Goal: Transaction & Acquisition: Download file/media

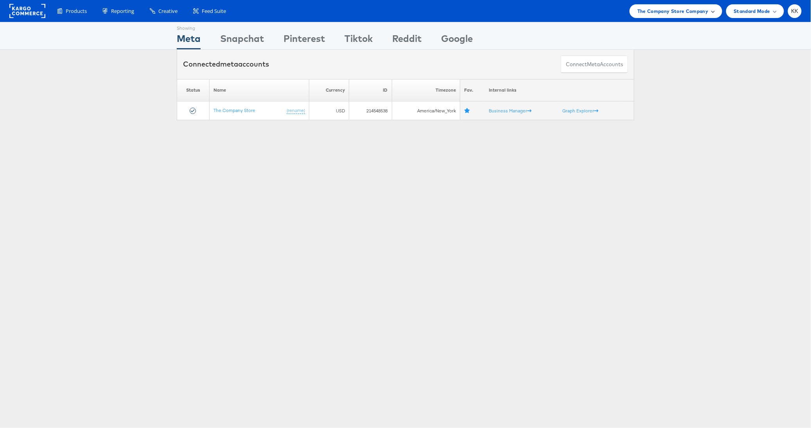
click at [654, 8] on span "The Company Store Company" at bounding box center [673, 11] width 71 height 8
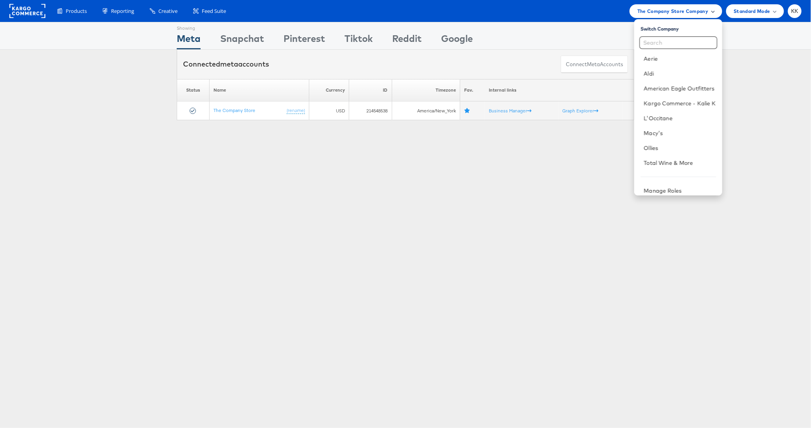
click at [656, 13] on span "The Company Store Company" at bounding box center [673, 11] width 71 height 8
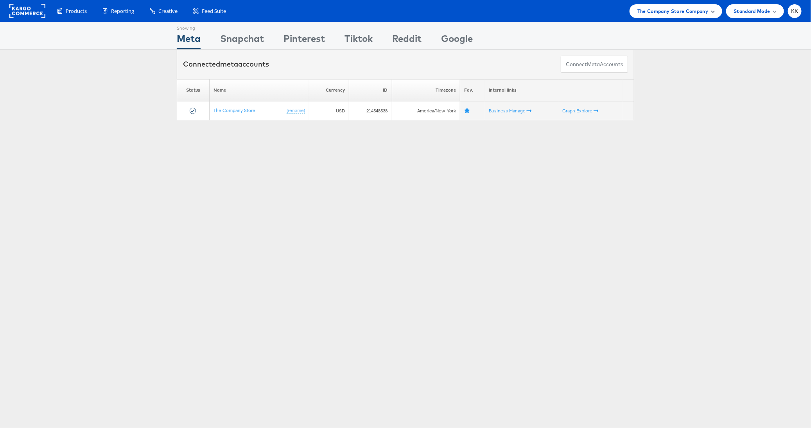
click at [656, 13] on span "The Company Store Company" at bounding box center [673, 11] width 71 height 8
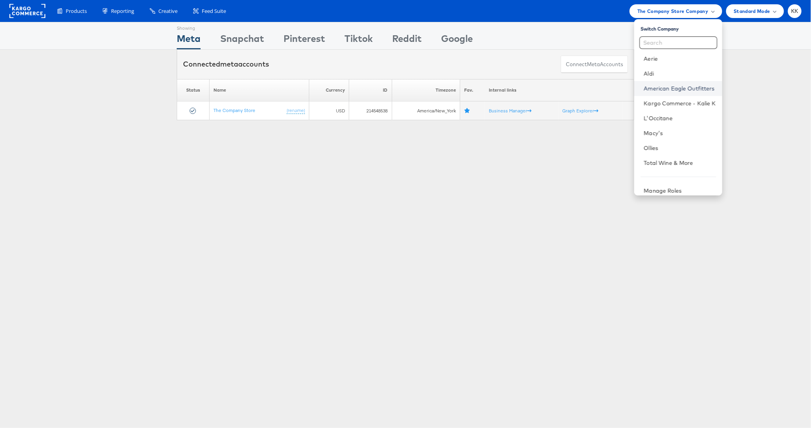
click at [676, 90] on link "American Eagle Outfitters" at bounding box center [680, 88] width 72 height 8
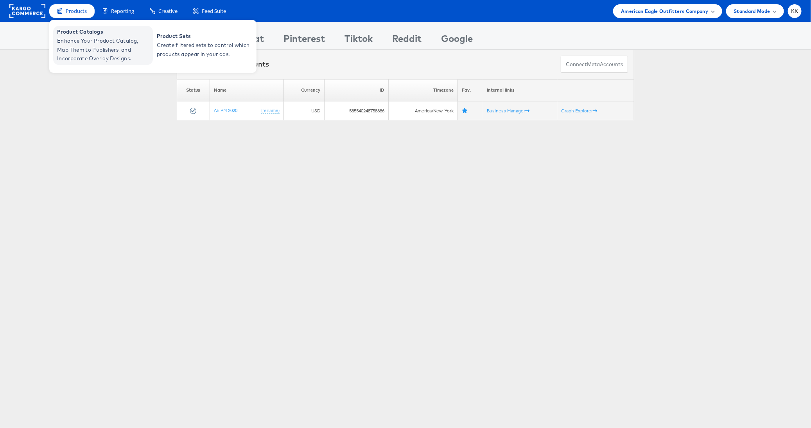
click at [75, 53] on span "Enhance Your Product Catalog, Map Them to Publishers, and Incorporate Overlay D…" at bounding box center [104, 49] width 94 height 27
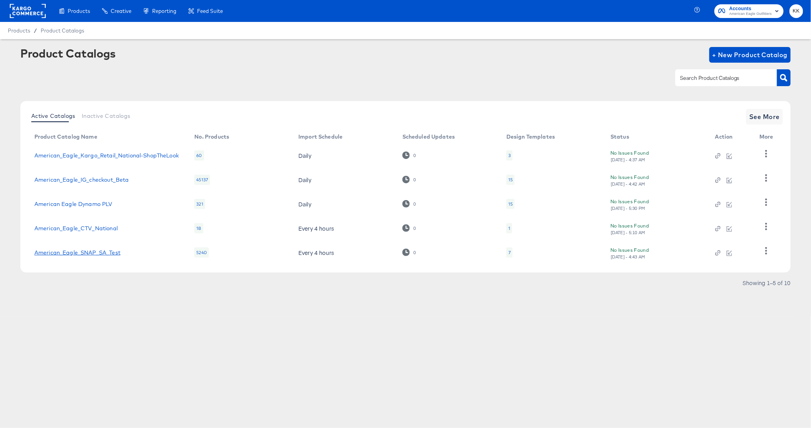
click at [106, 252] on link "American_Eagle_SNAP_SA_Test" at bounding box center [77, 252] width 86 height 6
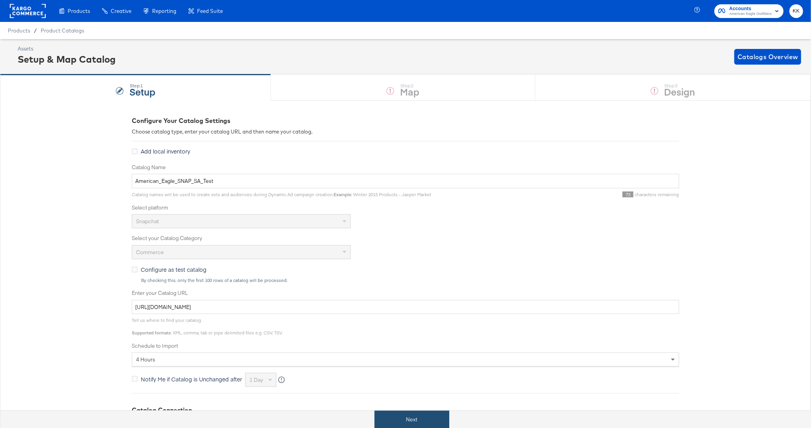
click at [424, 415] on button "Next" at bounding box center [412, 419] width 75 height 18
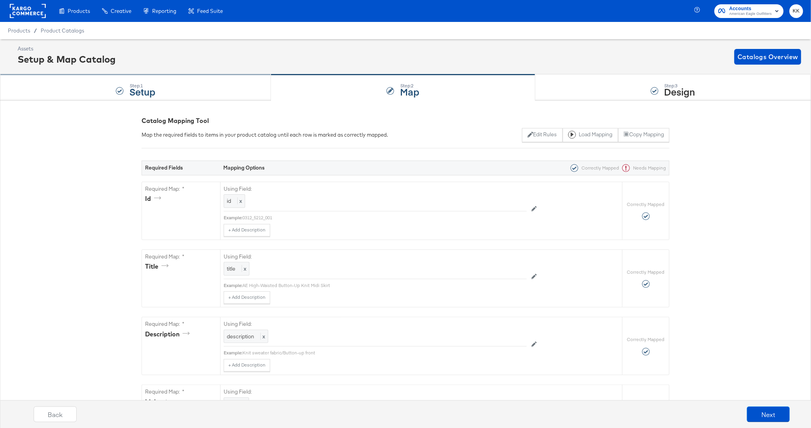
click at [207, 92] on div "Step: 1 Setup" at bounding box center [135, 88] width 271 height 26
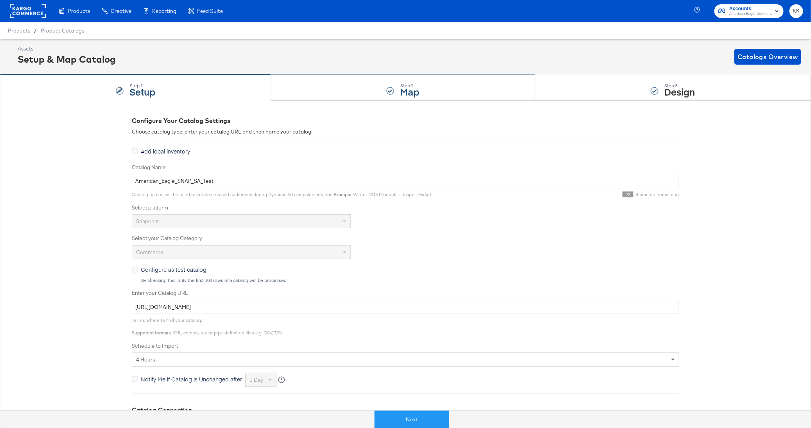
click at [355, 88] on div "Step: 2 Map" at bounding box center [403, 88] width 264 height 26
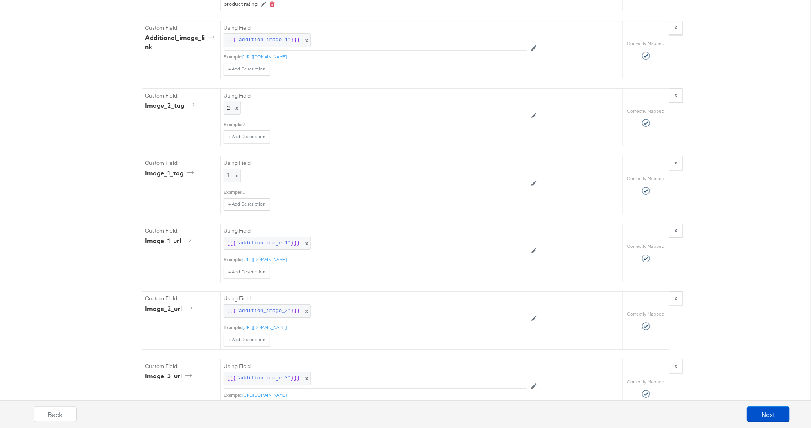
scroll to position [1136, 0]
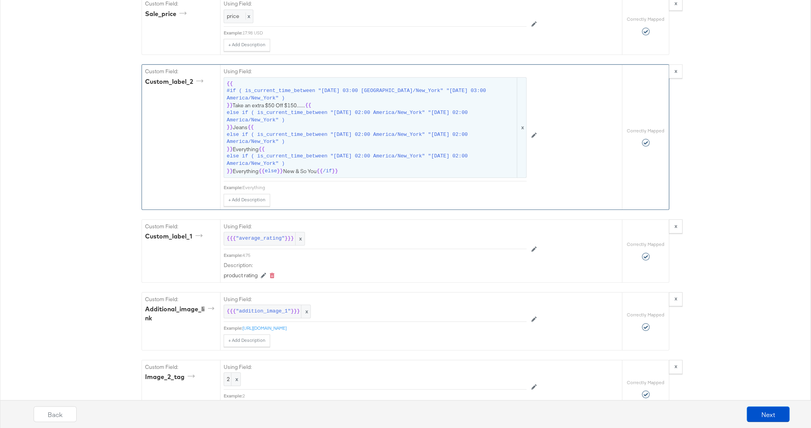
click at [326, 143] on span "{{ #if ( is_current_time_between "2024-06-11 03:00 America/New_York" "2024-06-1…" at bounding box center [375, 127] width 297 height 94
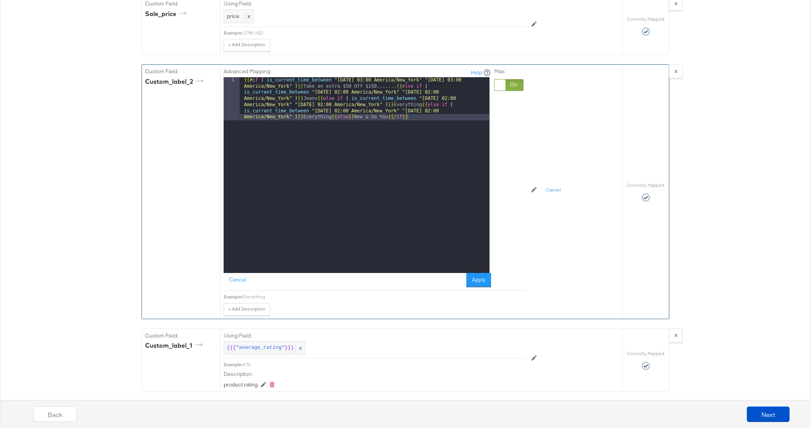
click at [389, 79] on div "{{# if ( is_current_time_between "2024-06-11 03:00 America/New_York" "2024-06-1…" at bounding box center [365, 218] width 250 height 282
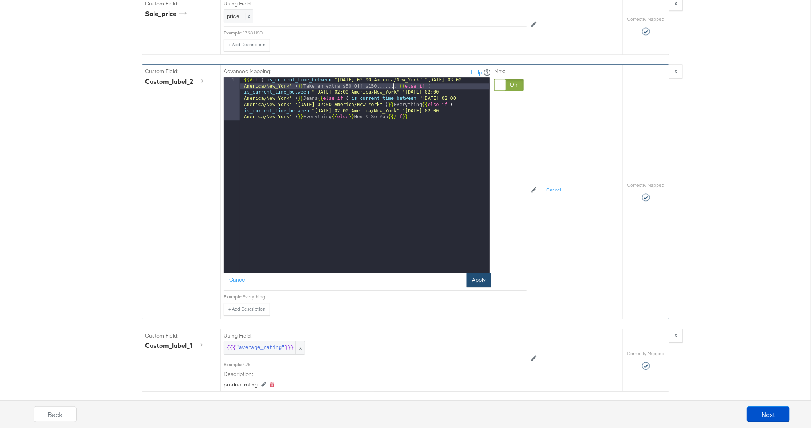
click at [480, 273] on button "Apply" at bounding box center [479, 280] width 25 height 14
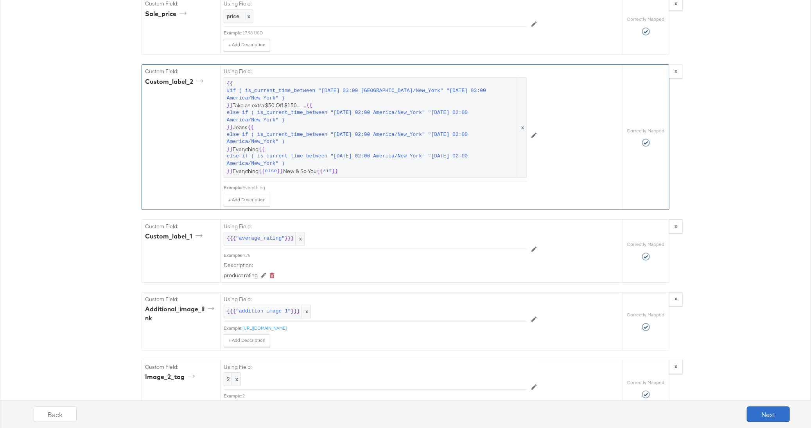
click at [774, 409] on button "Next" at bounding box center [768, 414] width 43 height 16
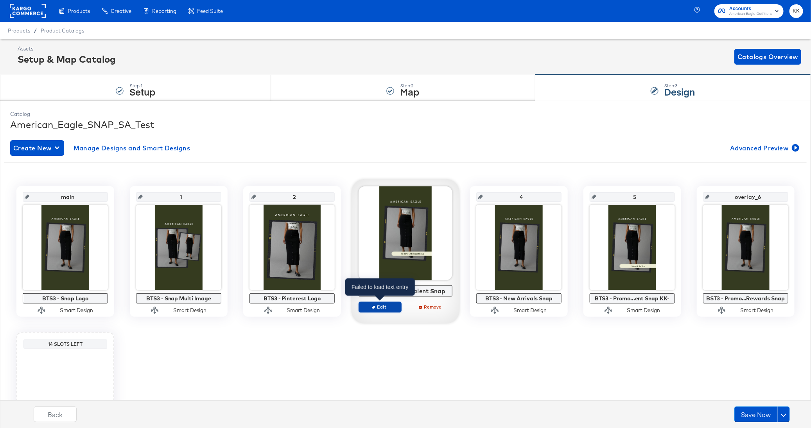
click at [380, 307] on span "Edit" at bounding box center [380, 307] width 36 height 6
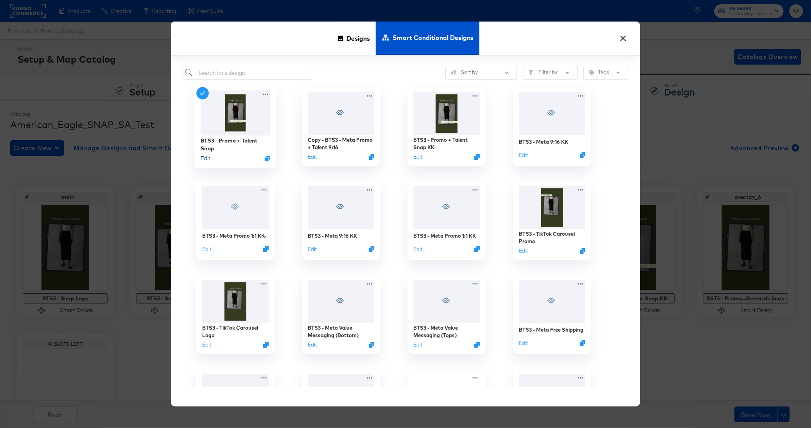
click at [207, 160] on button "Edit" at bounding box center [205, 158] width 9 height 7
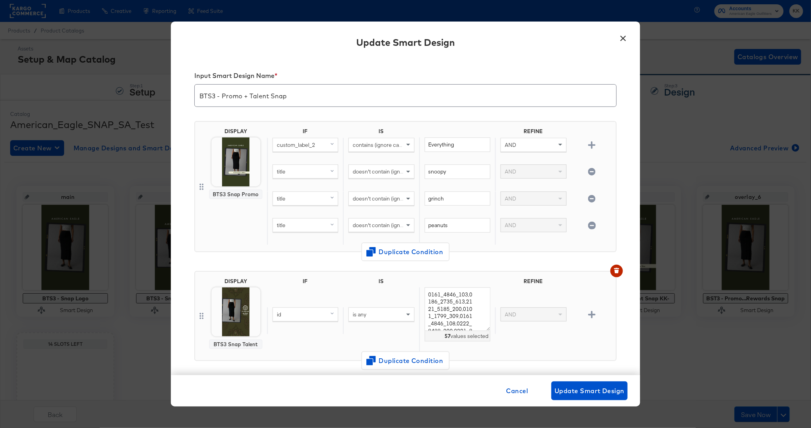
scroll to position [141, 0]
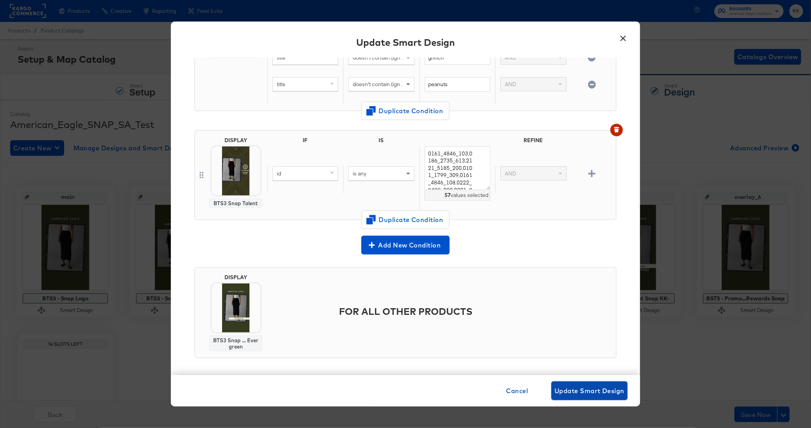
click at [600, 395] on span "Update Smart Design" at bounding box center [590, 390] width 70 height 11
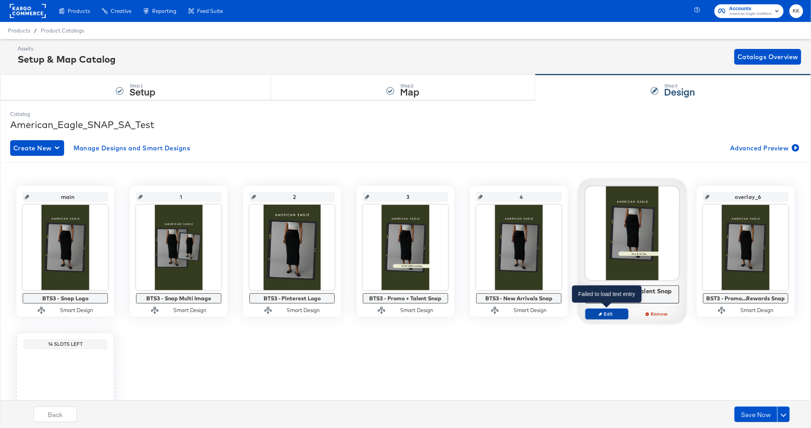
click at [607, 315] on span "Edit" at bounding box center [607, 314] width 36 height 6
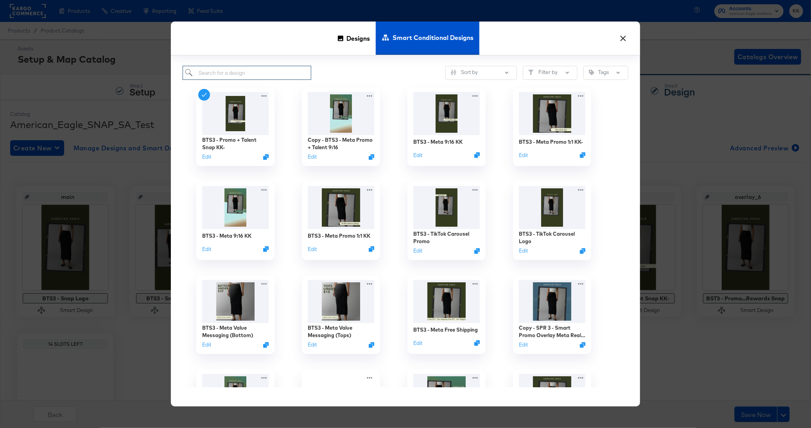
click at [246, 74] on input "search" at bounding box center [247, 73] width 129 height 14
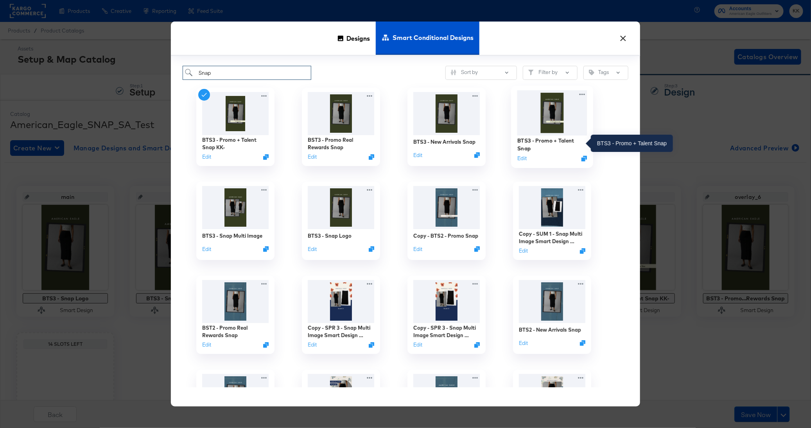
type input "Snap"
click at [544, 137] on div "BTS3 - Promo + Talent Snap" at bounding box center [553, 144] width 70 height 15
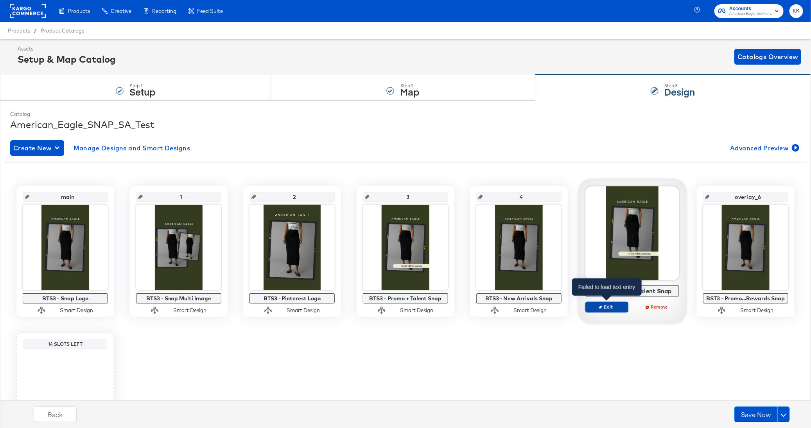
click at [615, 308] on span "Edit" at bounding box center [607, 307] width 36 height 6
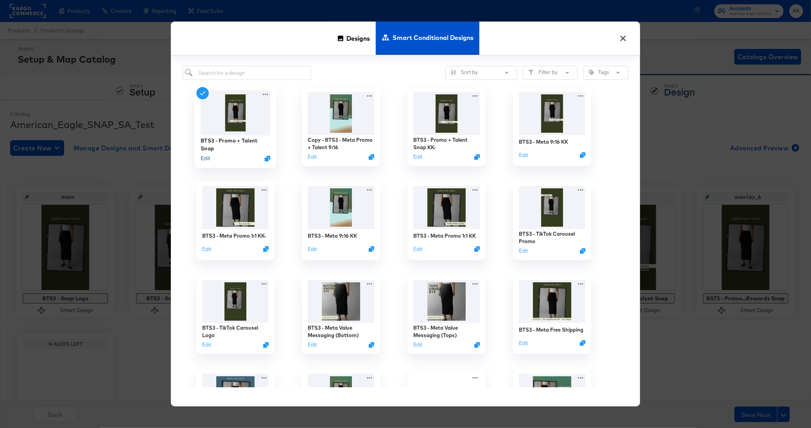
click at [207, 158] on button "Edit" at bounding box center [205, 158] width 9 height 7
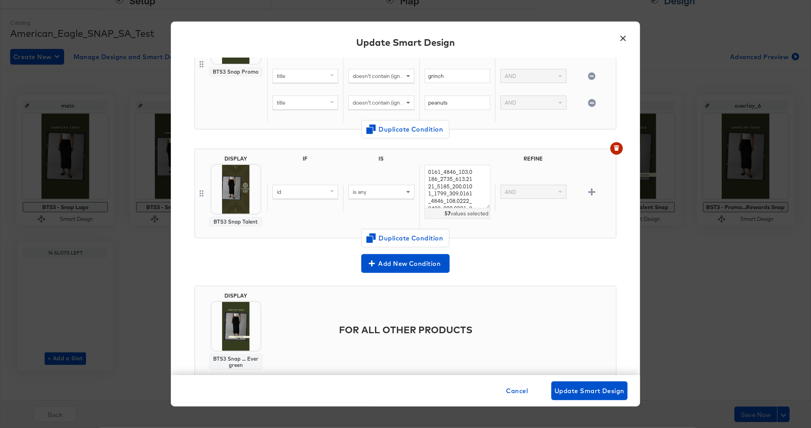
scroll to position [134, 0]
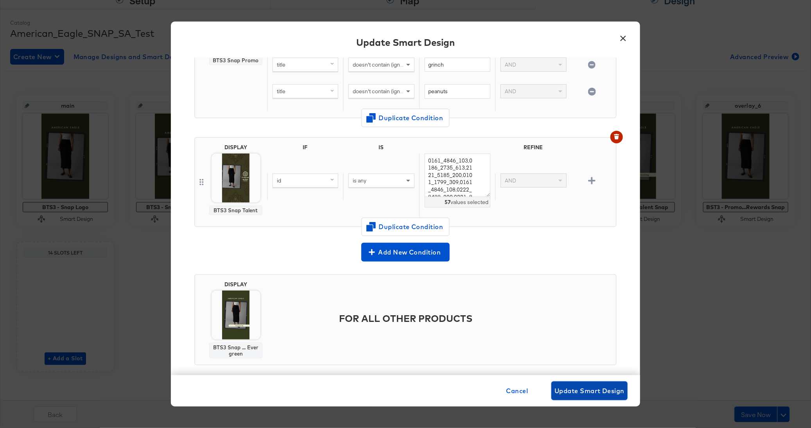
click at [617, 394] on span "Update Smart Design" at bounding box center [590, 390] width 70 height 11
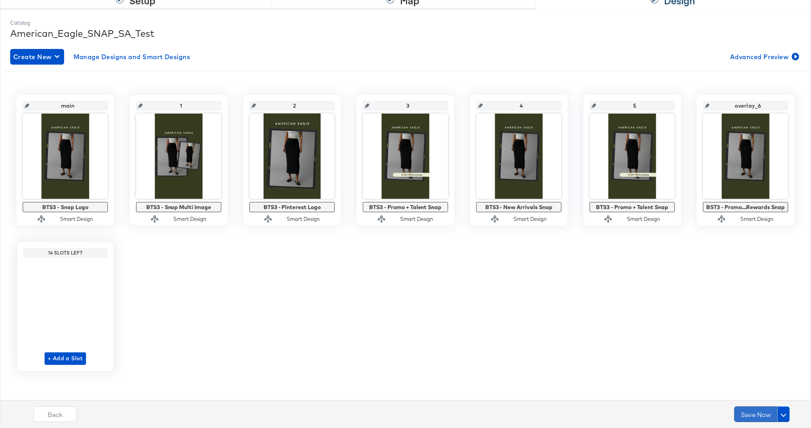
click at [760, 418] on button "Save Now" at bounding box center [756, 414] width 43 height 16
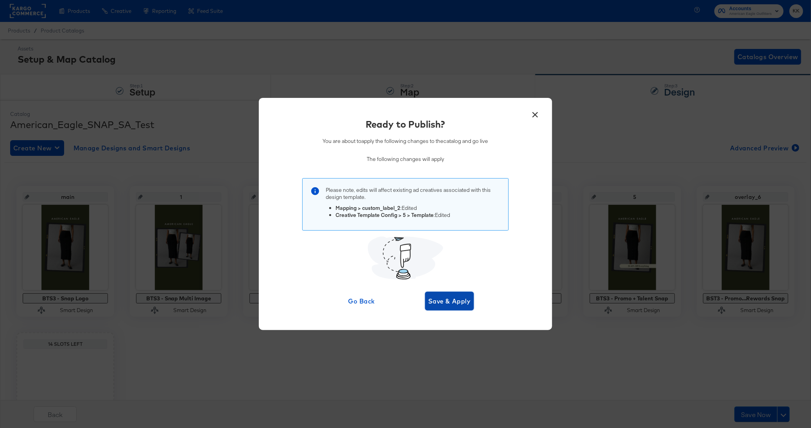
click at [441, 293] on button "Save & Apply" at bounding box center [449, 300] width 49 height 19
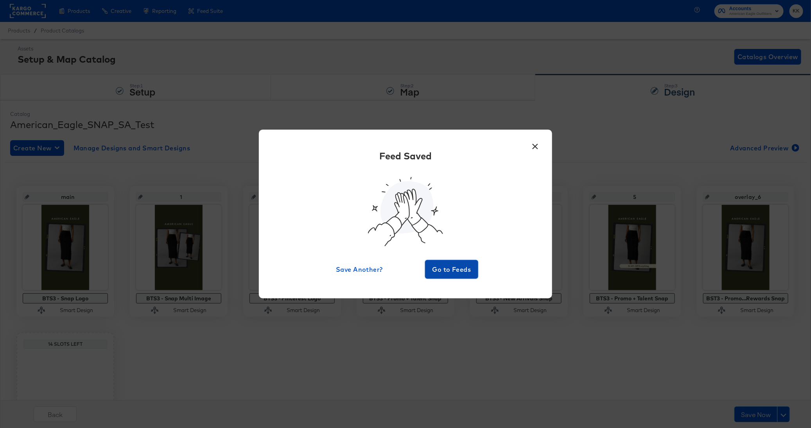
click at [456, 273] on span "Go to Feeds" at bounding box center [451, 269] width 47 height 11
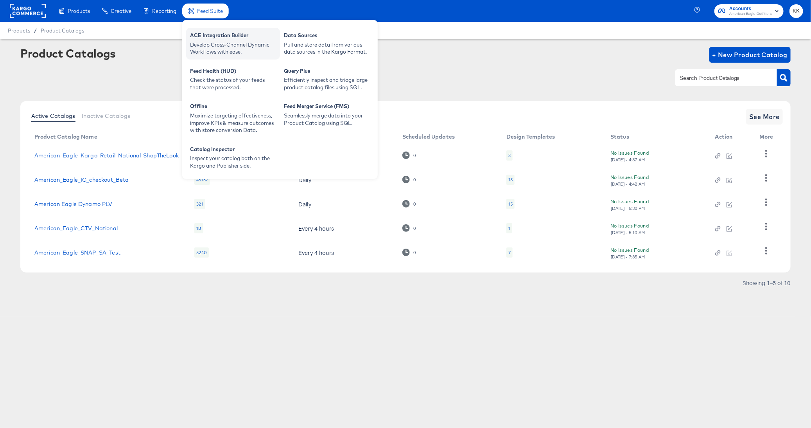
click at [205, 51] on div "Develop Cross-Channel Dynamic Workflows with ease." at bounding box center [233, 48] width 86 height 14
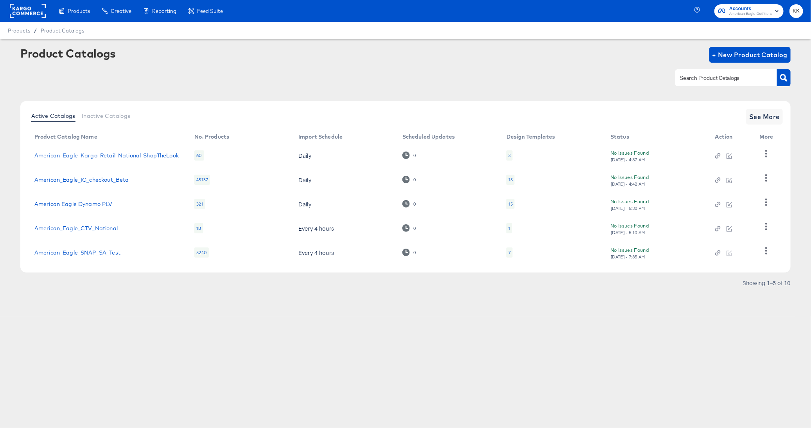
click at [28, 14] on rect at bounding box center [28, 11] width 36 height 14
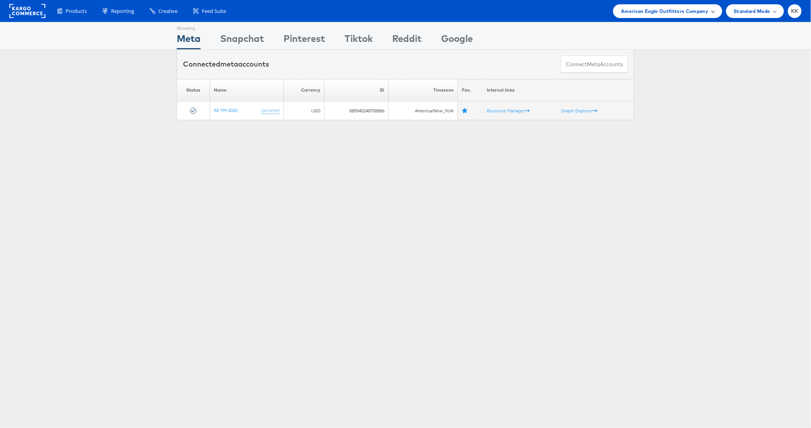
click at [678, 10] on span "American Eagle Outfitters Company" at bounding box center [664, 11] width 87 height 8
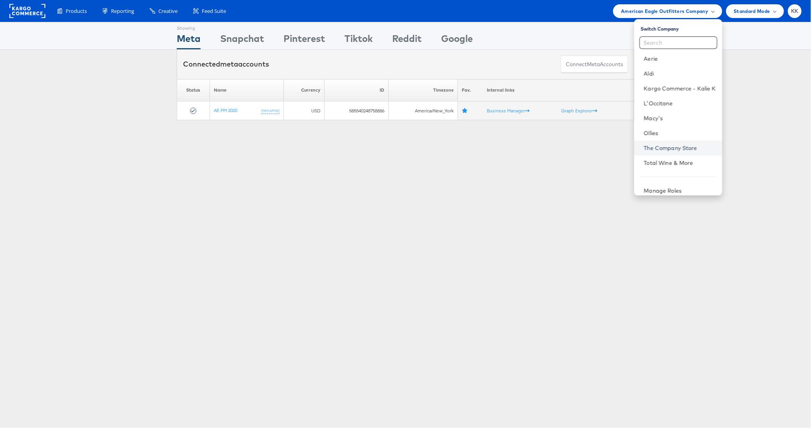
click at [676, 145] on link "The Company Store" at bounding box center [680, 148] width 72 height 8
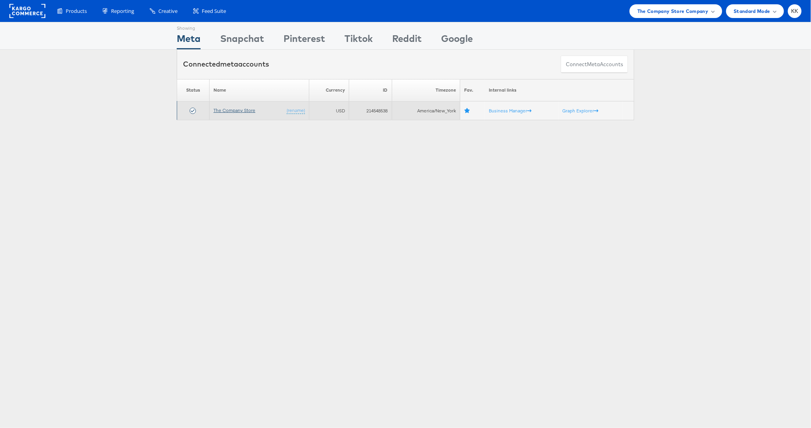
click at [240, 111] on link "The Company Store" at bounding box center [235, 110] width 42 height 6
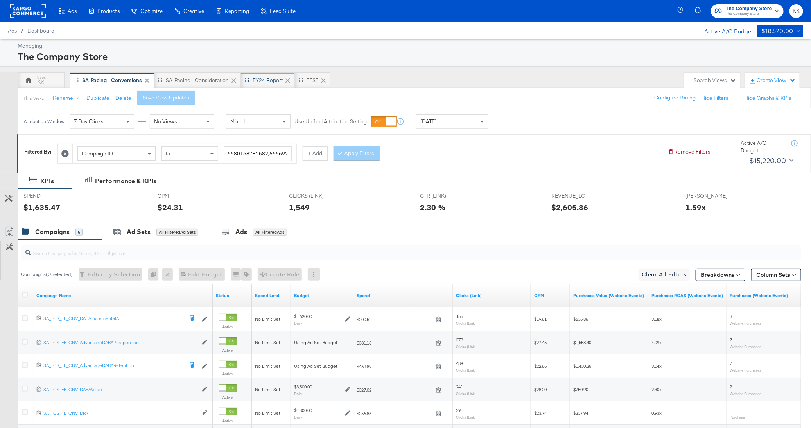
click at [261, 84] on div "FY24 Report" at bounding box center [268, 80] width 54 height 16
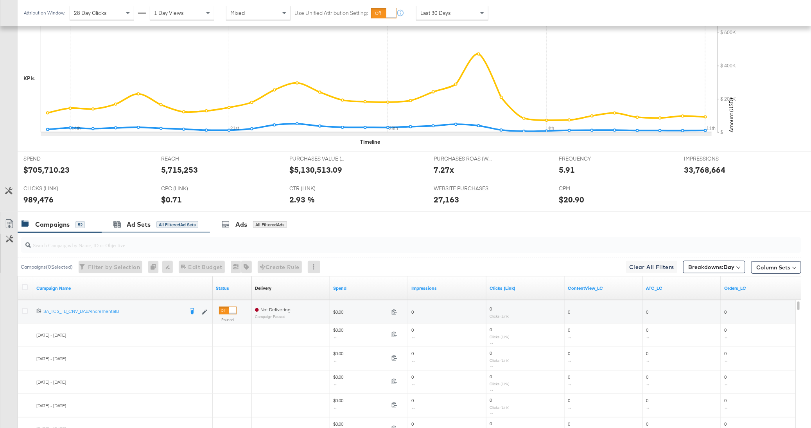
click at [135, 231] on div "Ad Sets All Filtered Ad Sets" at bounding box center [156, 224] width 108 height 17
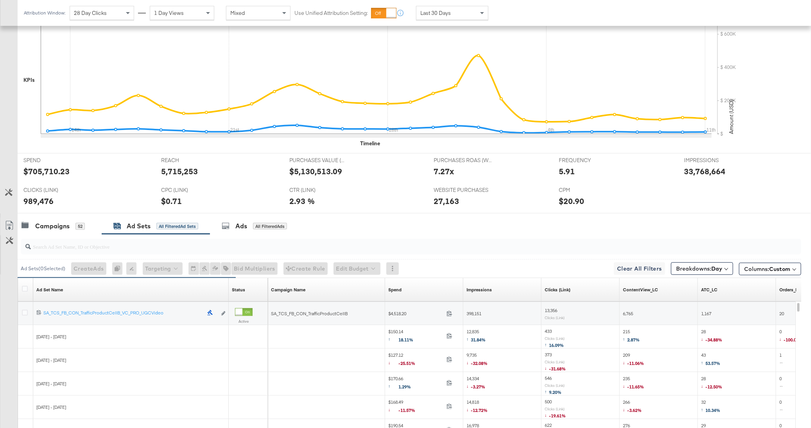
scroll to position [206, 0]
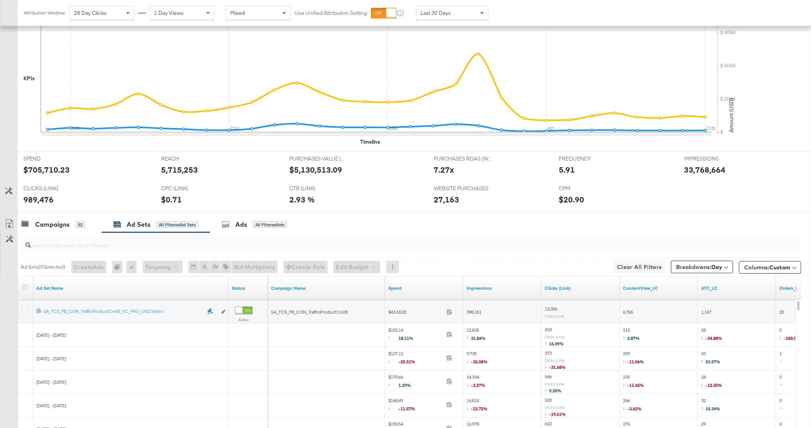
click at [25, 284] on icon at bounding box center [25, 287] width 6 height 6
click at [0, 0] on input "checkbox" at bounding box center [0, 0] width 0 height 0
click at [8, 217] on link "Export as CSV" at bounding box center [9, 225] width 18 height 18
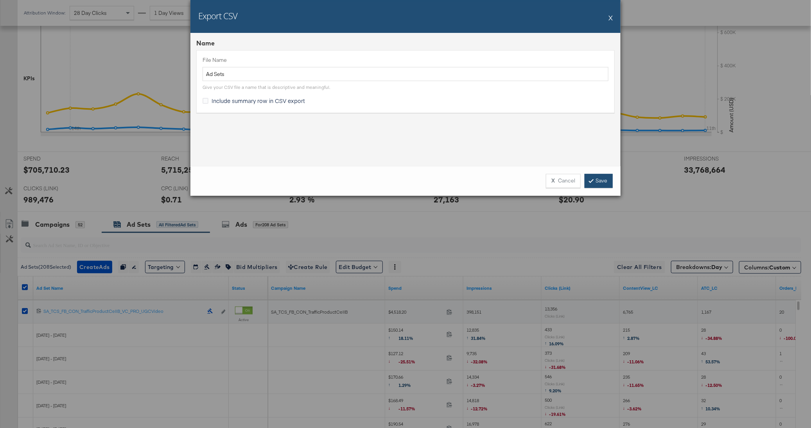
click at [610, 180] on link "Save" at bounding box center [599, 181] width 28 height 14
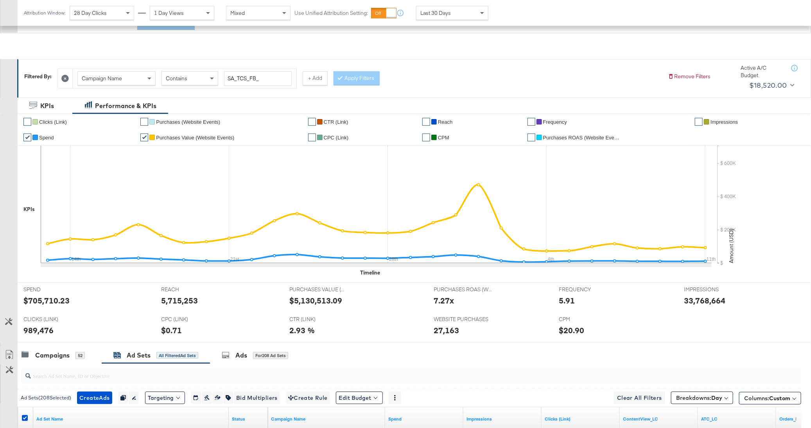
scroll to position [33, 0]
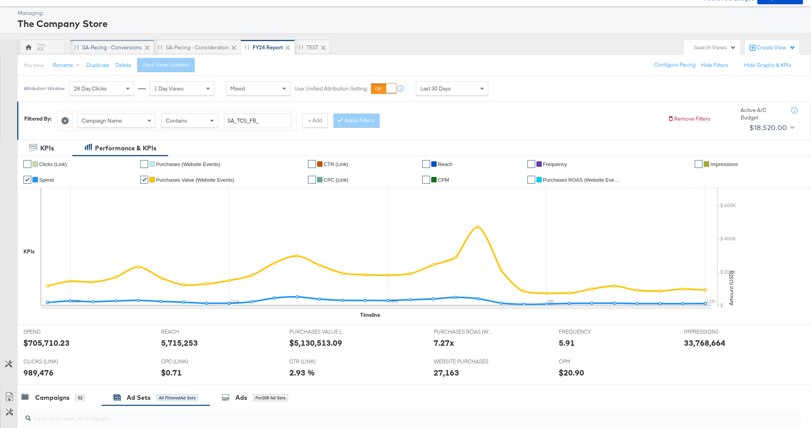
click at [111, 41] on div "SA-Pacing - Conversions" at bounding box center [112, 48] width 84 height 16
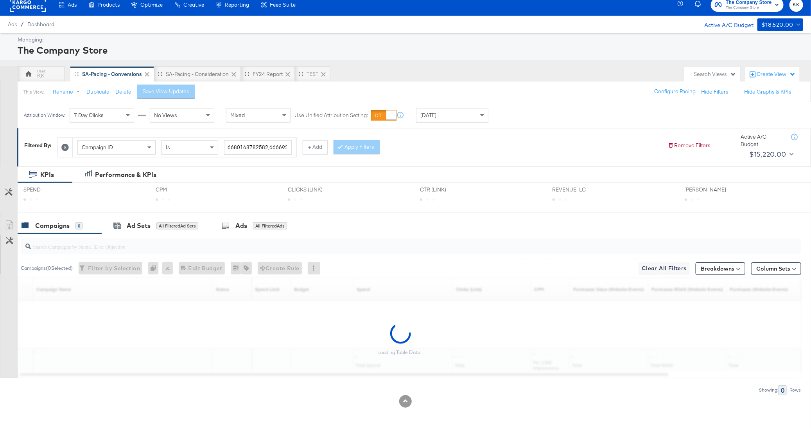
scroll to position [33, 0]
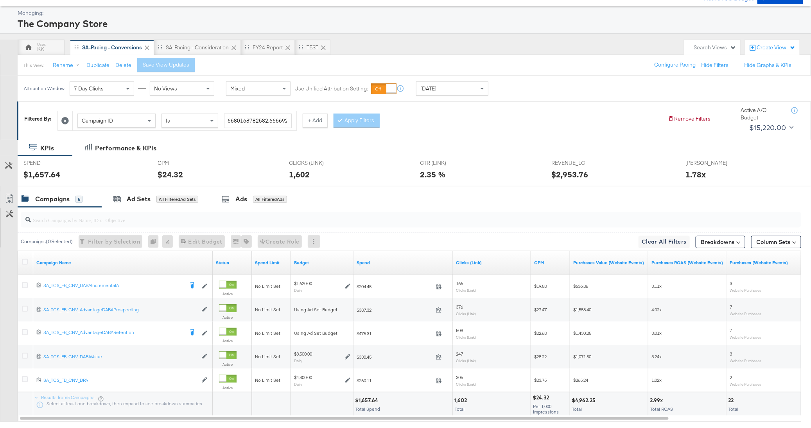
click at [457, 94] on div "[DATE]" at bounding box center [453, 88] width 72 height 13
click at [451, 75] on div "This View: Rename Duplicate Delete Save View Updates Configure Pacing Hide Filt…" at bounding box center [414, 64] width 794 height 21
click at [449, 86] on div "[DATE]" at bounding box center [453, 88] width 72 height 13
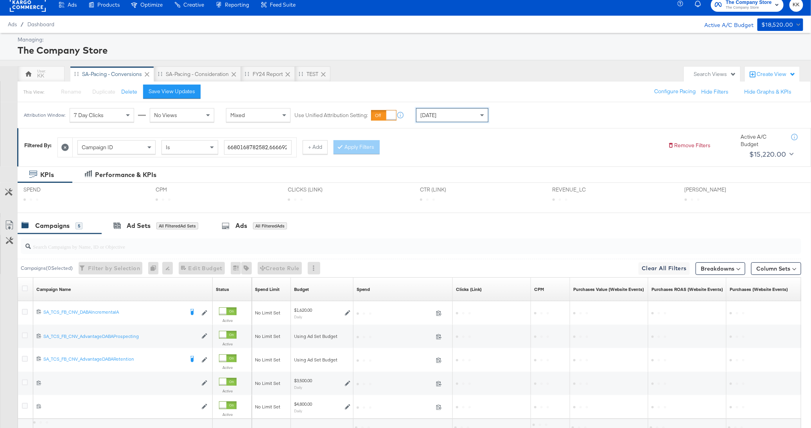
scroll to position [33, 0]
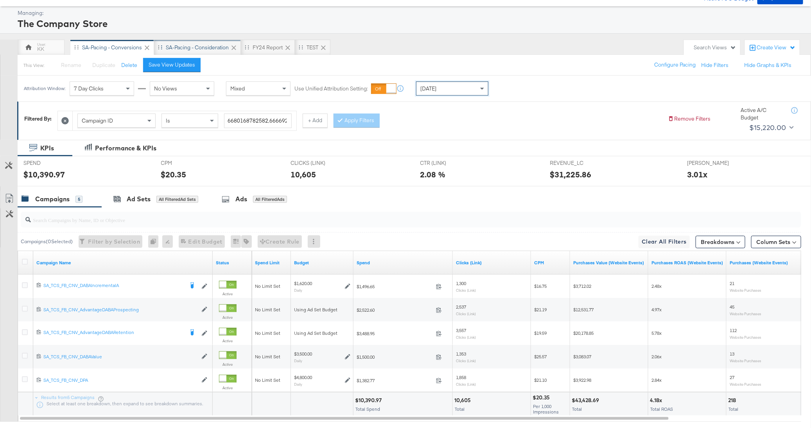
click at [204, 50] on div "SA-Pacing - Consideration" at bounding box center [197, 47] width 63 height 7
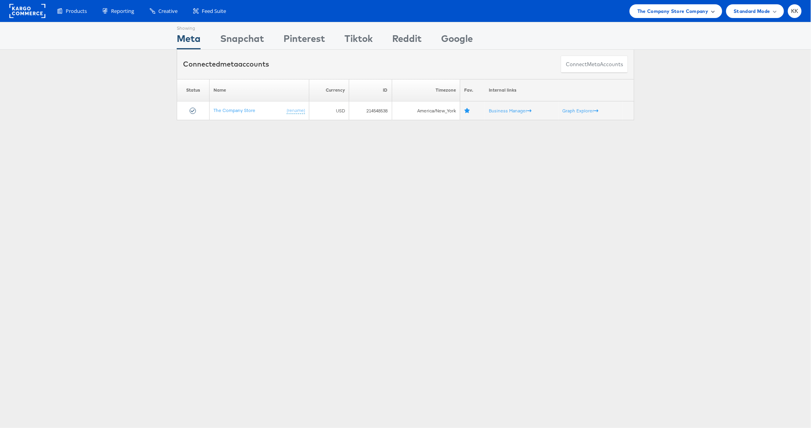
click at [698, 14] on span "The Company Store Company" at bounding box center [673, 11] width 71 height 8
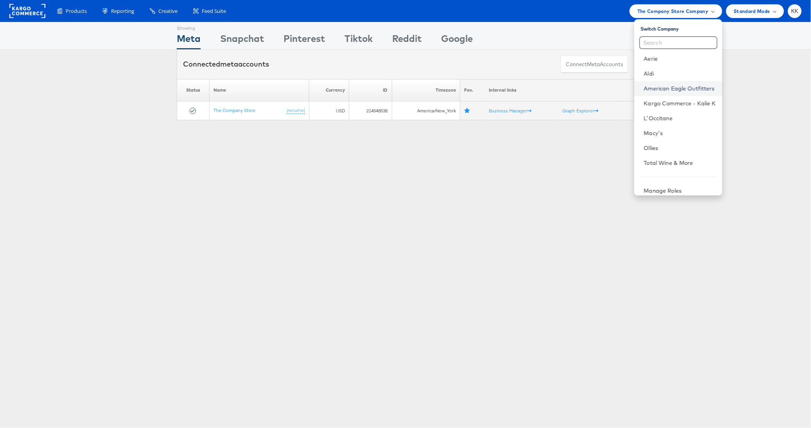
click at [663, 88] on link "American Eagle Outfitters" at bounding box center [680, 88] width 72 height 8
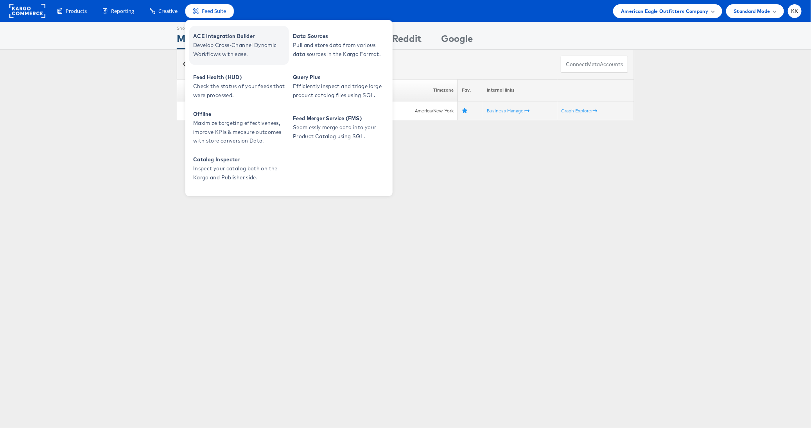
click at [233, 45] on span "Develop Cross-Channel Dynamic Workflows with ease." at bounding box center [240, 50] width 94 height 18
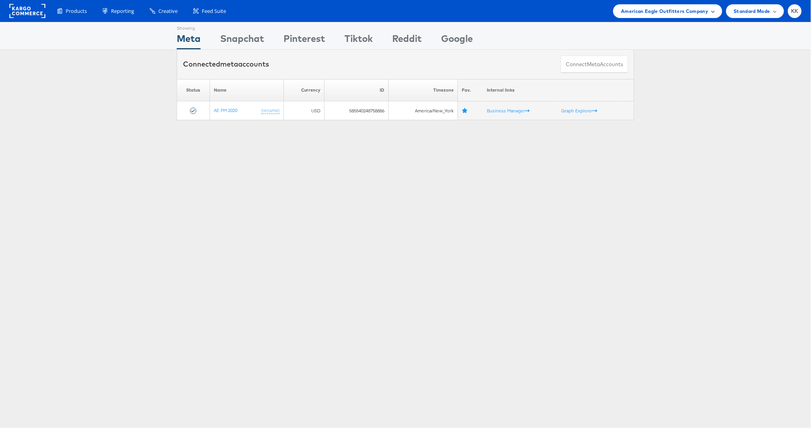
click at [665, 14] on span "American Eagle Outfitters Company" at bounding box center [664, 11] width 87 height 8
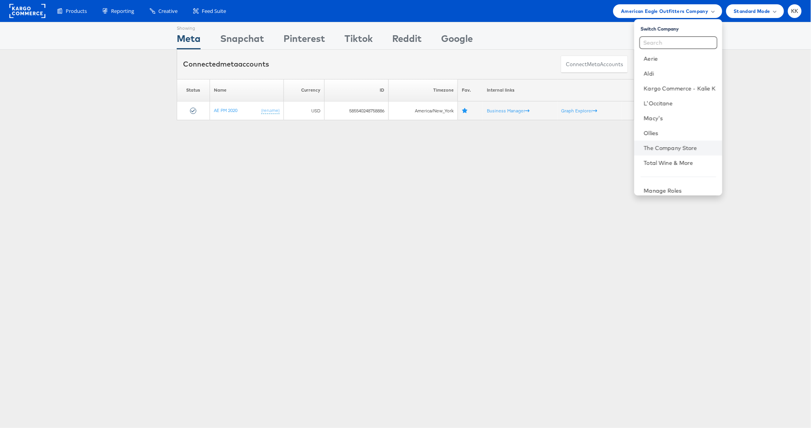
click at [679, 153] on li "The Company Store" at bounding box center [679, 147] width 88 height 15
click at [687, 148] on link "The Company Store" at bounding box center [680, 148] width 72 height 8
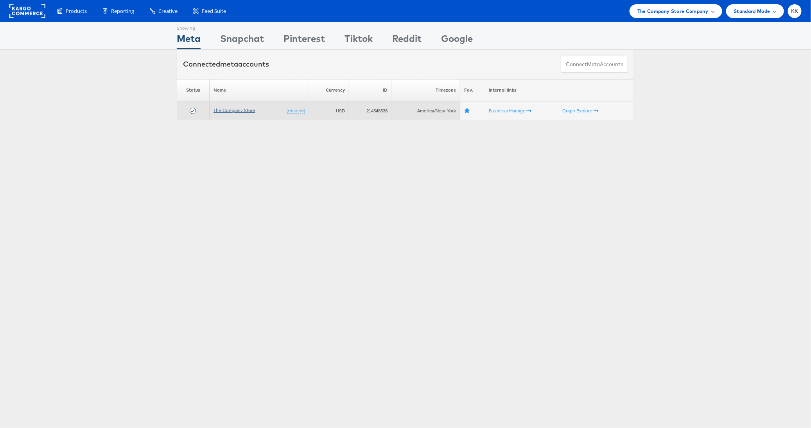
click at [233, 108] on link "The Company Store" at bounding box center [235, 110] width 42 height 6
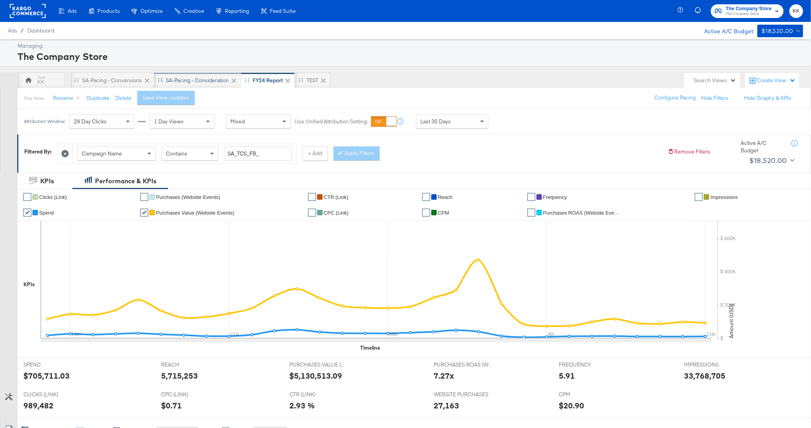
click at [203, 79] on div "SA-Pacing - Consideration" at bounding box center [197, 80] width 63 height 7
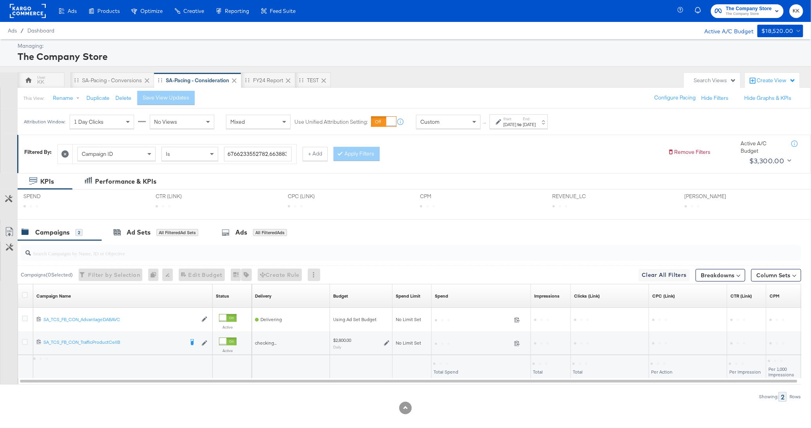
click at [536, 124] on div "[DATE]" at bounding box center [529, 124] width 13 height 6
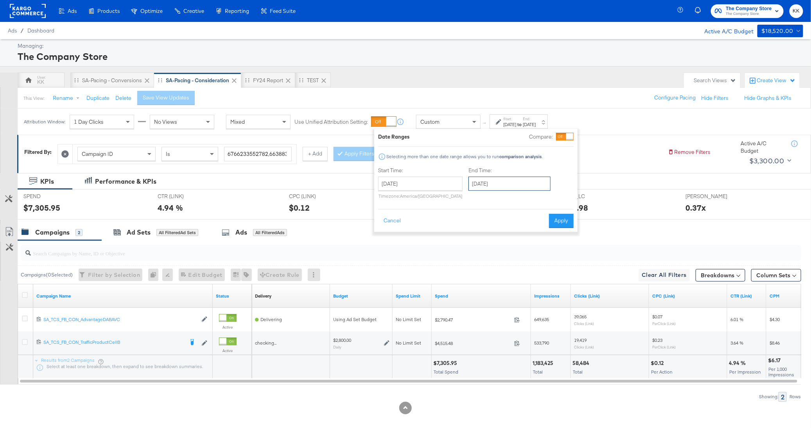
click at [487, 185] on input "[DATE]" at bounding box center [510, 183] width 82 height 14
click at [530, 233] on td "11" at bounding box center [530, 233] width 13 height 11
type input "[DATE]"
click at [564, 219] on button "Apply" at bounding box center [564, 221] width 25 height 14
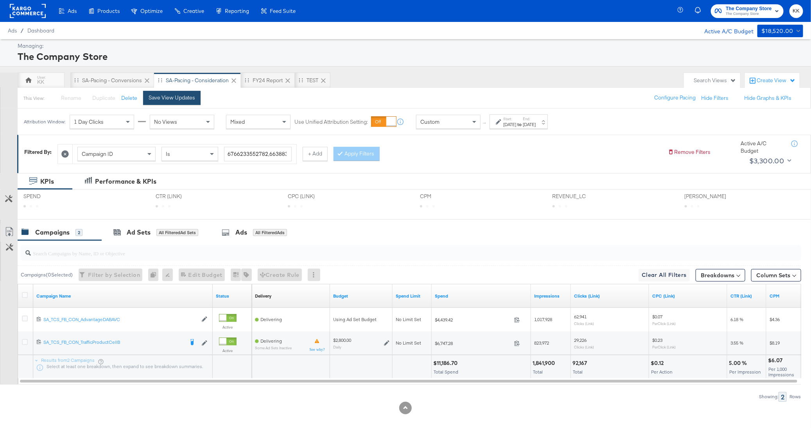
click at [194, 101] on button "Save View Updates" at bounding box center [172, 98] width 58 height 14
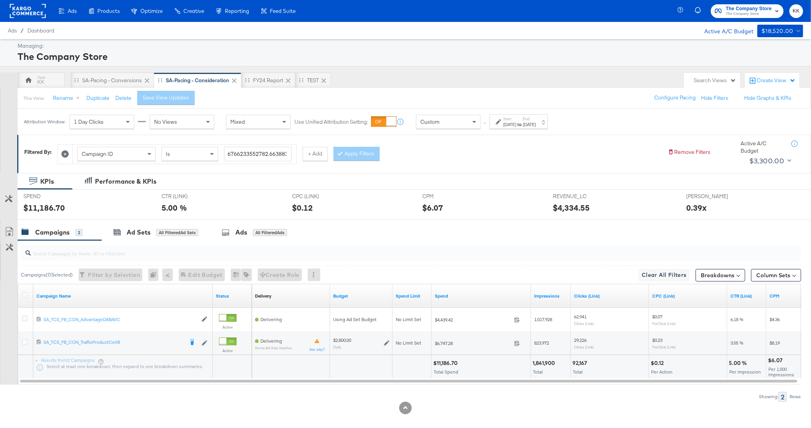
click at [451, 360] on div "$11,186.70" at bounding box center [446, 362] width 27 height 7
copy div "11,186.70"
click at [457, 119] on div "Custom" at bounding box center [449, 121] width 64 height 13
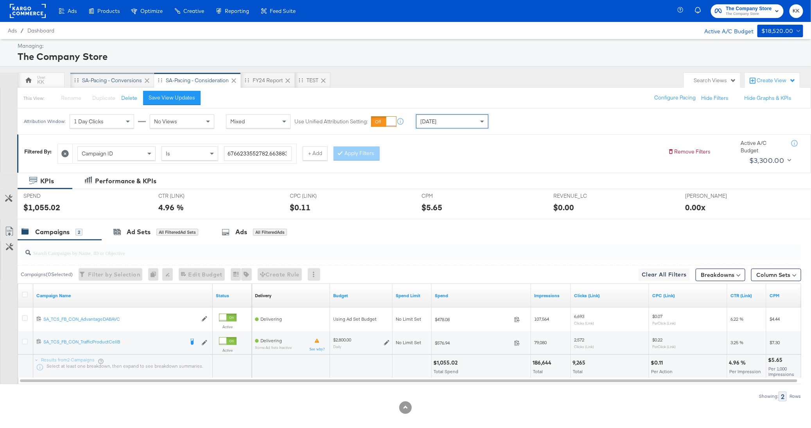
click at [98, 85] on div "SA-Pacing - Conversions" at bounding box center [112, 80] width 84 height 16
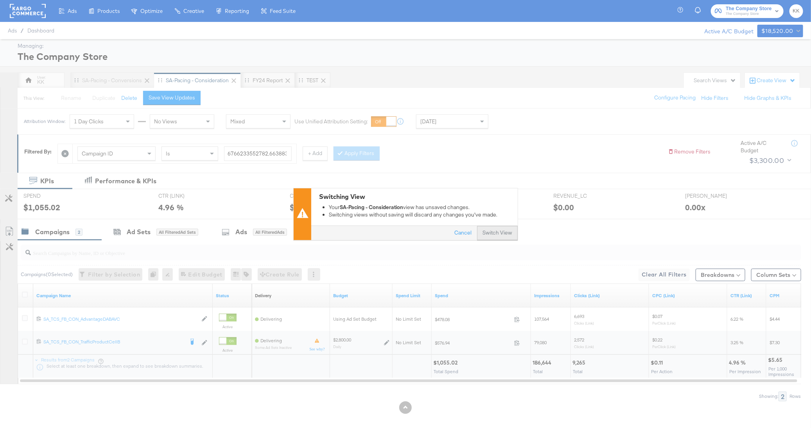
click at [489, 235] on button "Switch View" at bounding box center [497, 233] width 41 height 14
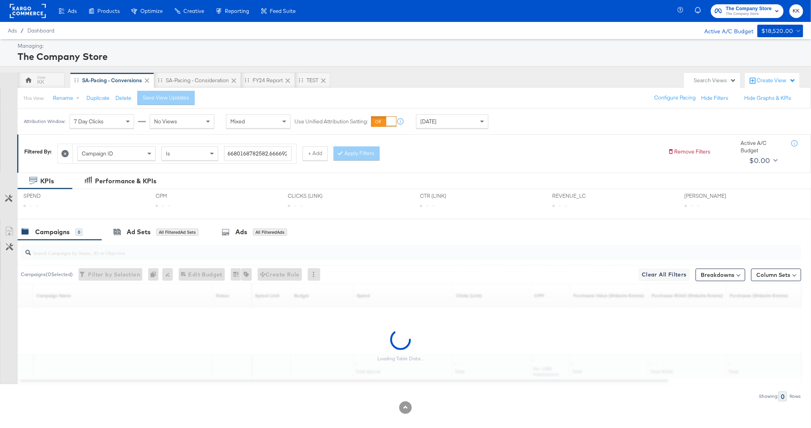
click at [459, 120] on div "[DATE]" at bounding box center [453, 121] width 72 height 13
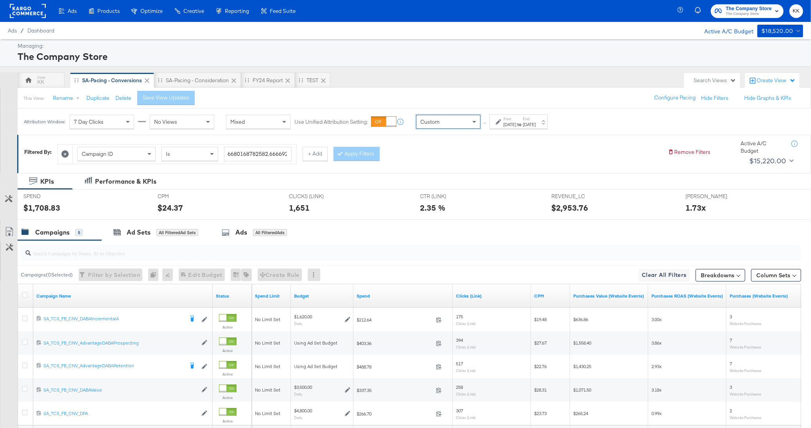
click at [510, 125] on div "[DATE]" at bounding box center [509, 124] width 13 height 6
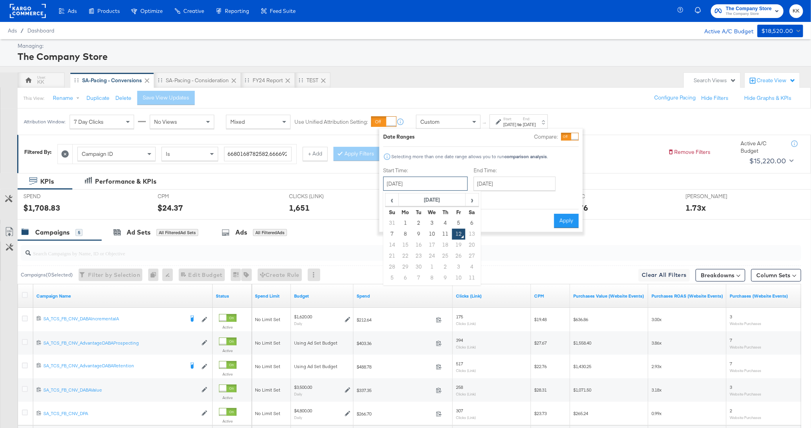
click at [423, 183] on input "[DATE]" at bounding box center [425, 183] width 84 height 14
click at [404, 223] on td "1" at bounding box center [405, 223] width 13 height 11
type input "[DATE]"
click at [500, 192] on div "End Time: [DATE] ‹ [DATE] › Su Mo Tu We Th Fr Sa 31 1 2 3 4 5 6 7 8 9 10 11 12 …" at bounding box center [513, 185] width 85 height 36
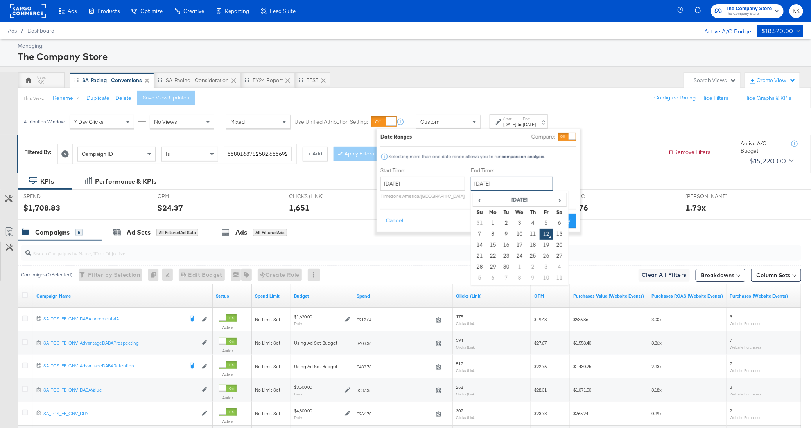
click at [507, 189] on input "[DATE]" at bounding box center [512, 183] width 82 height 14
click at [528, 235] on td "11" at bounding box center [533, 233] width 13 height 11
type input "[DATE]"
click at [570, 216] on button "Apply" at bounding box center [564, 221] width 25 height 14
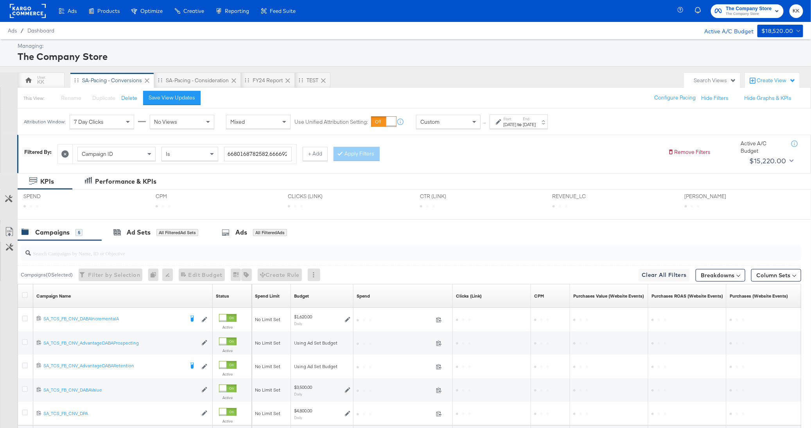
scroll to position [77, 0]
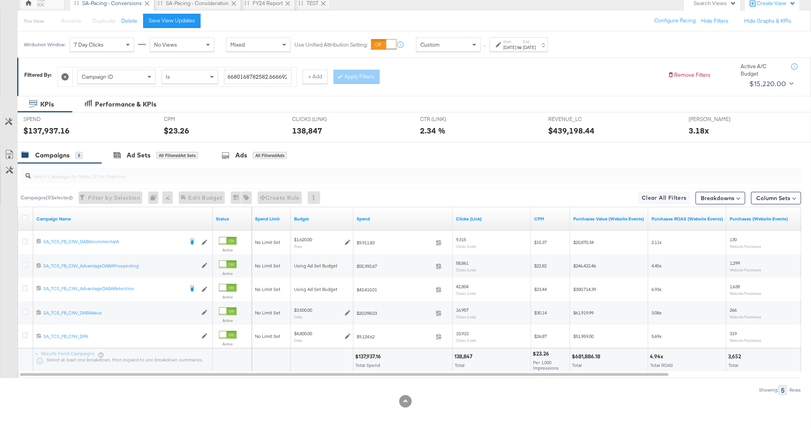
click at [366, 356] on div "$137,937.16" at bounding box center [369, 355] width 28 height 7
copy div "137,937.16"
click at [443, 42] on div "Custom" at bounding box center [449, 44] width 64 height 13
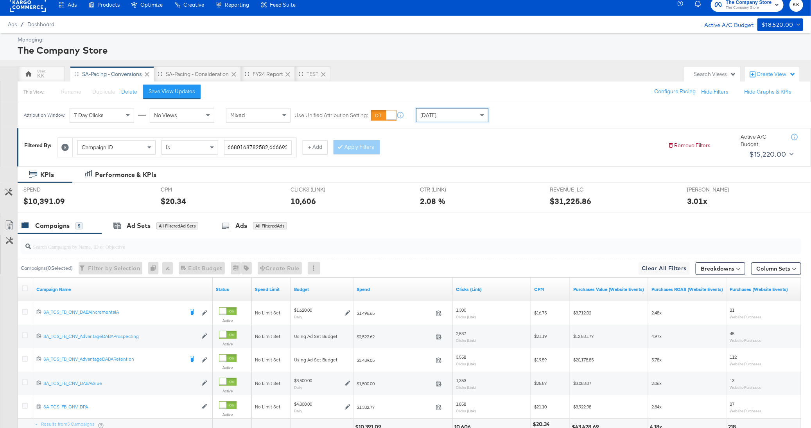
scroll to position [77, 0]
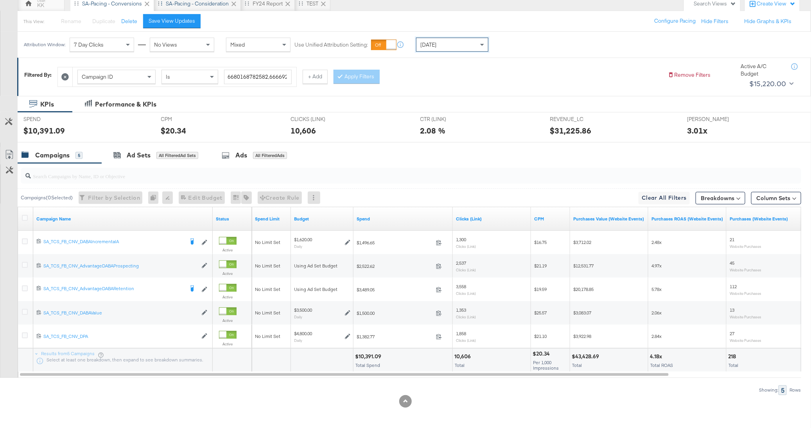
click at [207, 8] on div "SA-Pacing - Consideration" at bounding box center [197, 4] width 87 height 16
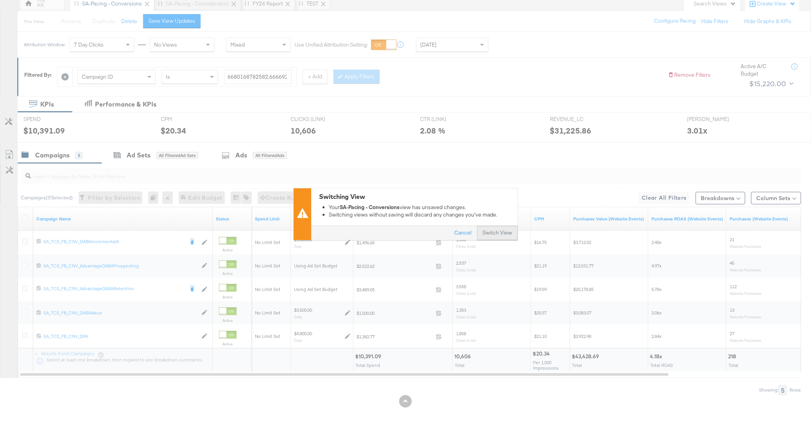
click at [516, 234] on button "Switch View" at bounding box center [497, 233] width 41 height 14
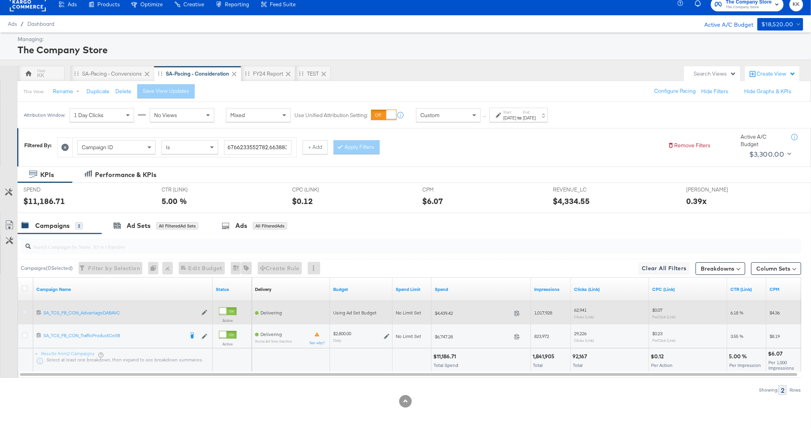
click at [24, 309] on icon at bounding box center [25, 312] width 6 height 6
click at [0, 0] on input "checkbox" at bounding box center [0, 0] width 0 height 0
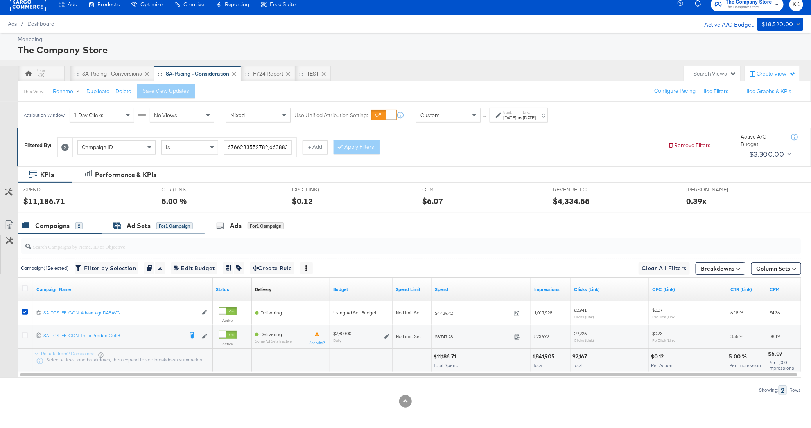
click at [155, 224] on div "Ad Sets for 1 Campaign" at bounding box center [152, 225] width 79 height 9
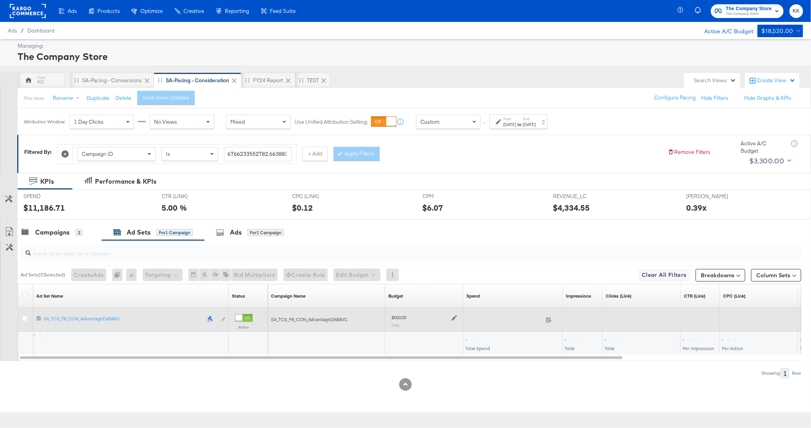
scroll to position [0, 0]
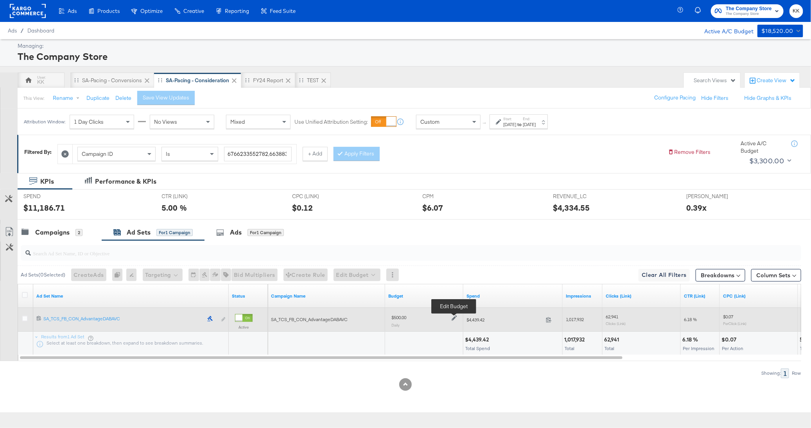
click at [453, 315] on icon at bounding box center [454, 317] width 5 height 5
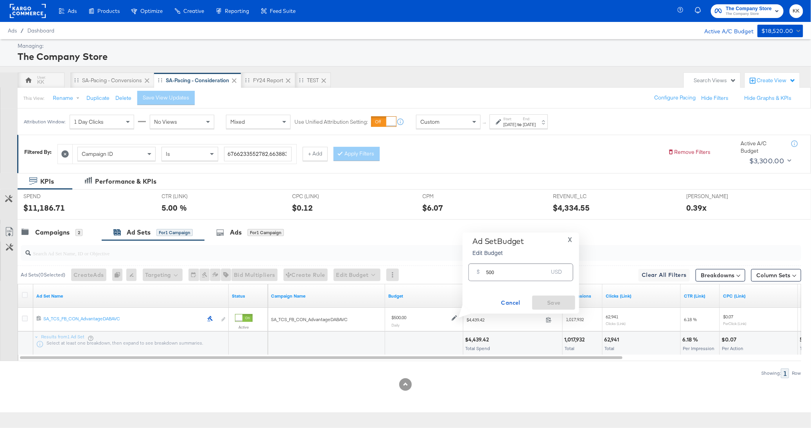
click at [488, 272] on input "500" at bounding box center [517, 269] width 62 height 17
type input "600"
click at [560, 302] on span "Save" at bounding box center [554, 303] width 37 height 10
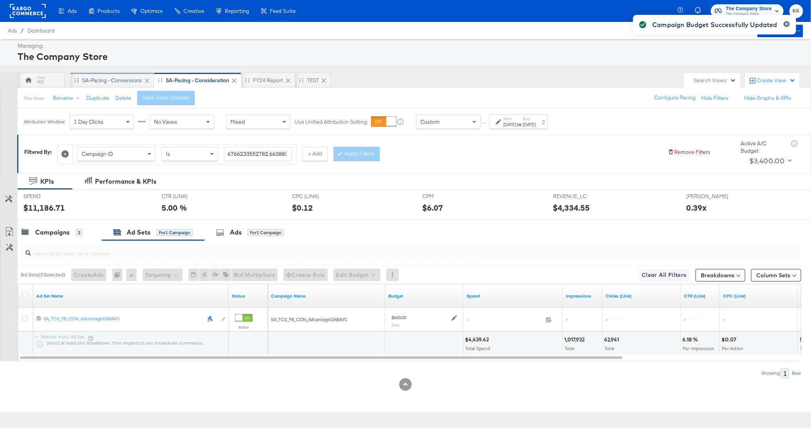
click at [109, 74] on div "SA-Pacing - Conversions" at bounding box center [112, 80] width 84 height 16
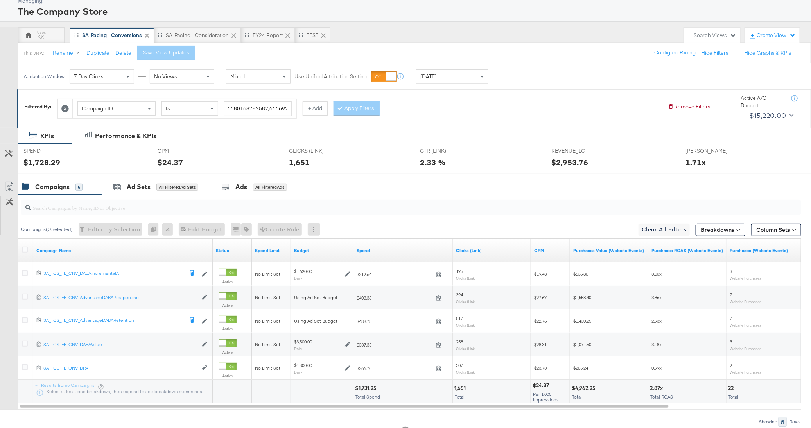
scroll to position [46, 0]
click at [453, 75] on div "[DATE]" at bounding box center [453, 74] width 72 height 13
